Goal: Task Accomplishment & Management: Manage account settings

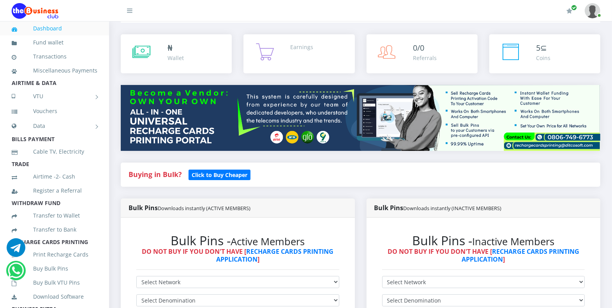
scroll to position [49, 0]
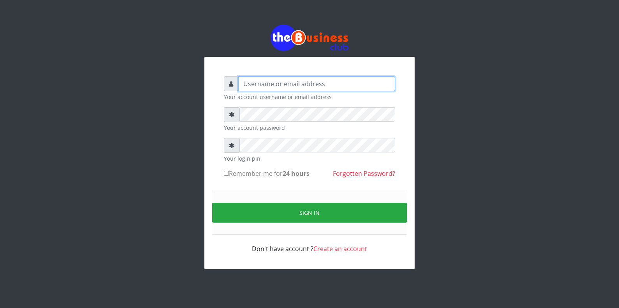
type input "Azeez44real@yahoo.com"
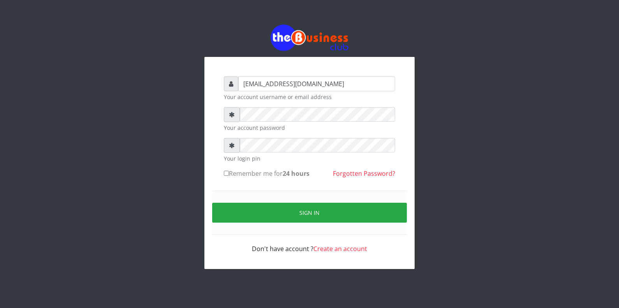
click at [227, 173] on input "Remember me for 24 hours" at bounding box center [226, 173] width 5 height 5
checkbox input "true"
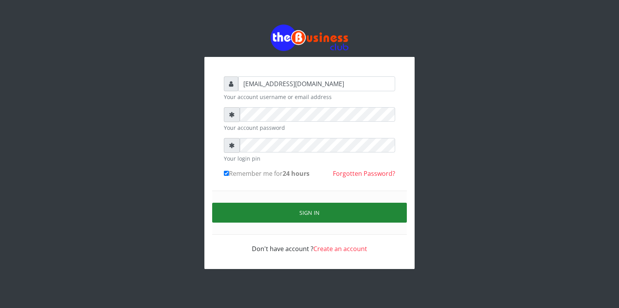
click at [252, 211] on button "Sign in" at bounding box center [309, 212] width 195 height 20
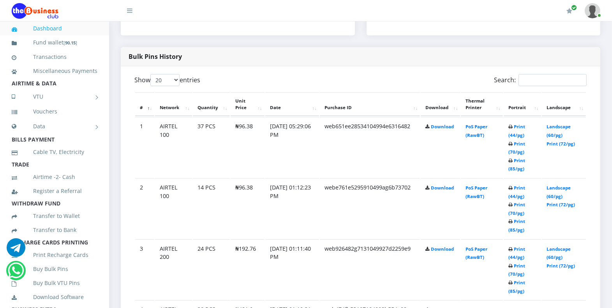
scroll to position [388, 0]
